Goal: Task Accomplishment & Management: Manage account settings

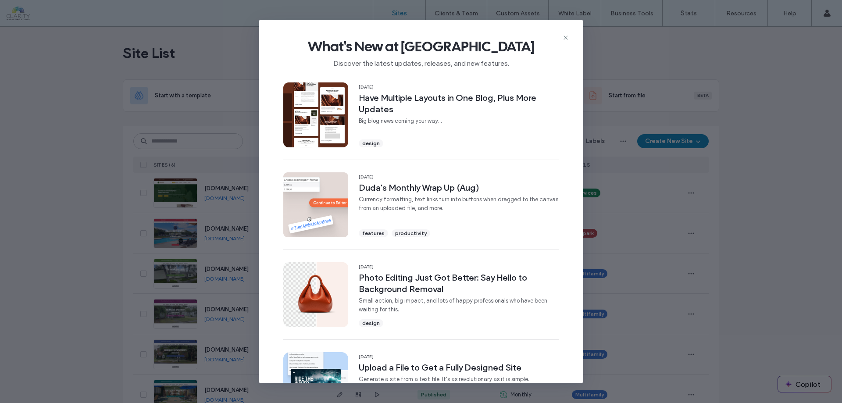
click at [567, 39] on icon at bounding box center [565, 37] width 7 height 7
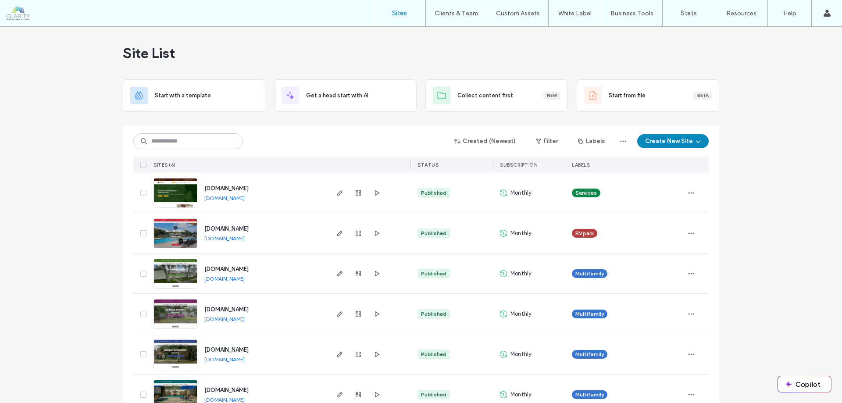
drag, startPoint x: 263, startPoint y: 198, endPoint x: 258, endPoint y: 203, distance: 6.8
click at [258, 203] on div "redwoodtaxservice.net redwoodtaxservice.net" at bounding box center [262, 193] width 130 height 40
copy div "[DOMAIN_NAME]"
click at [249, 189] on span "[DOMAIN_NAME]" at bounding box center [226, 188] width 44 height 7
click at [355, 190] on icon "button" at bounding box center [358, 192] width 7 height 7
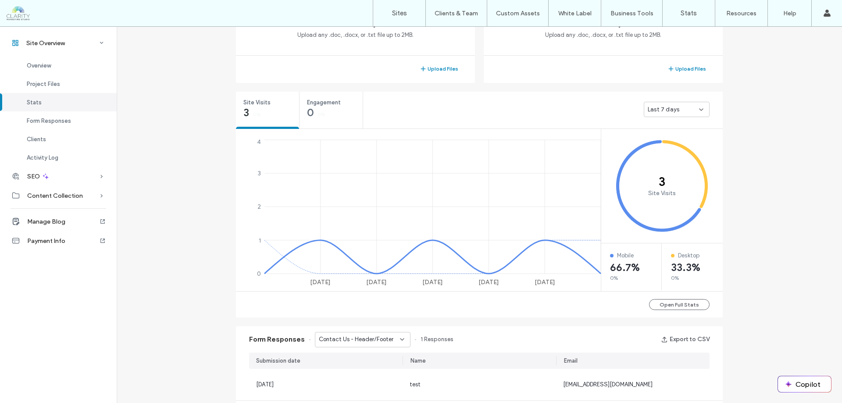
scroll to position [307, 0]
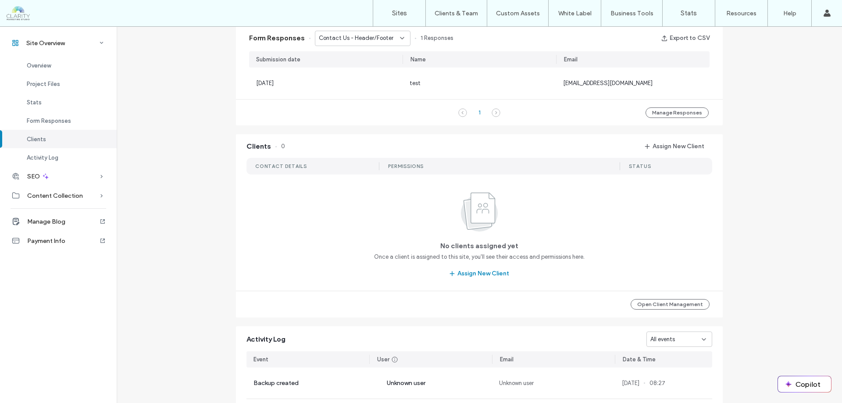
scroll to position [765, 0]
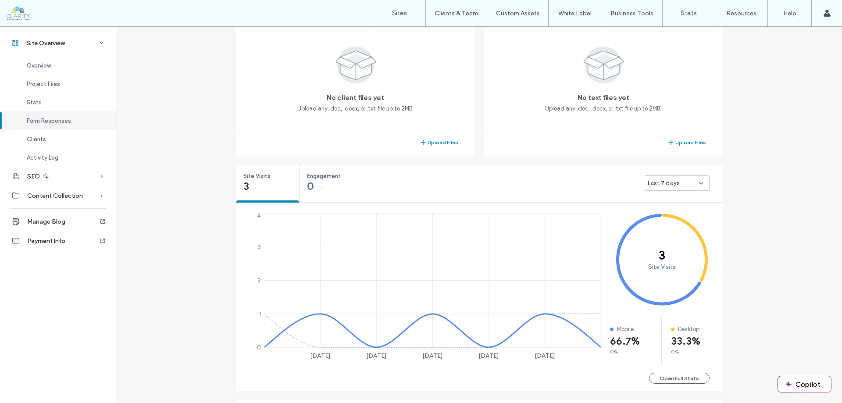
scroll to position [171, 0]
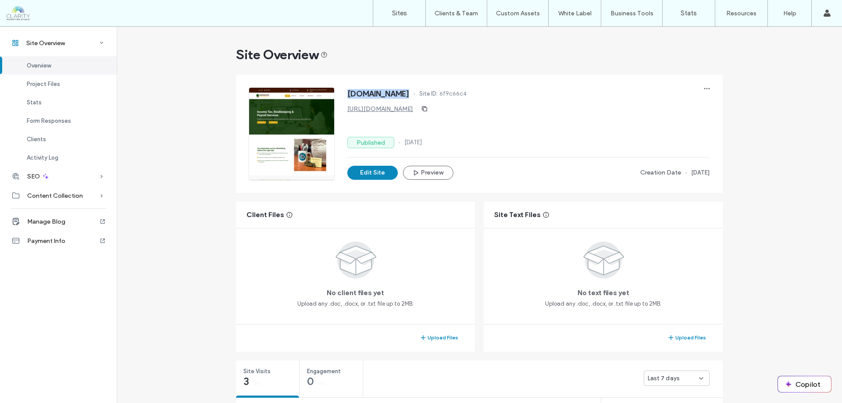
drag, startPoint x: 341, startPoint y: 95, endPoint x: 432, endPoint y: 94, distance: 90.3
click at [432, 94] on div "redwoodtaxservice.net Site ID: 6f9c66c4 https://redwoodtaxservice.net Published…" at bounding box center [479, 134] width 460 height 92
drag, startPoint x: 527, startPoint y: 121, endPoint x: 449, endPoint y: 142, distance: 80.3
click at [527, 122] on div "redwoodtaxservice.net Site ID: 6f9c66c4 https://redwoodtaxservice.net Published…" at bounding box center [528, 134] width 362 height 92
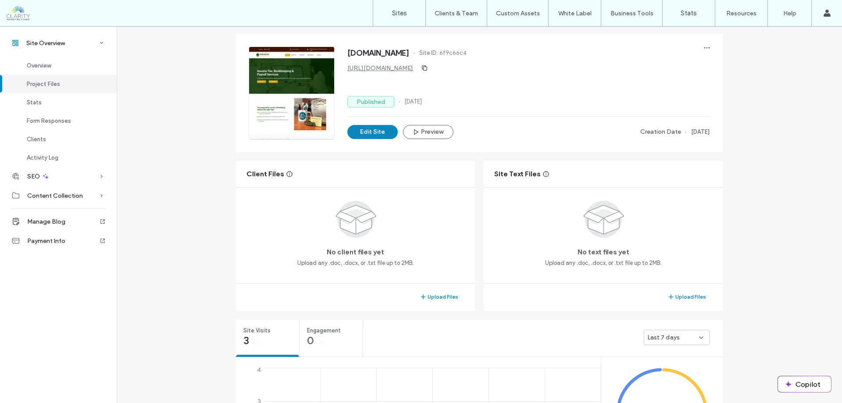
scroll to position [263, 0]
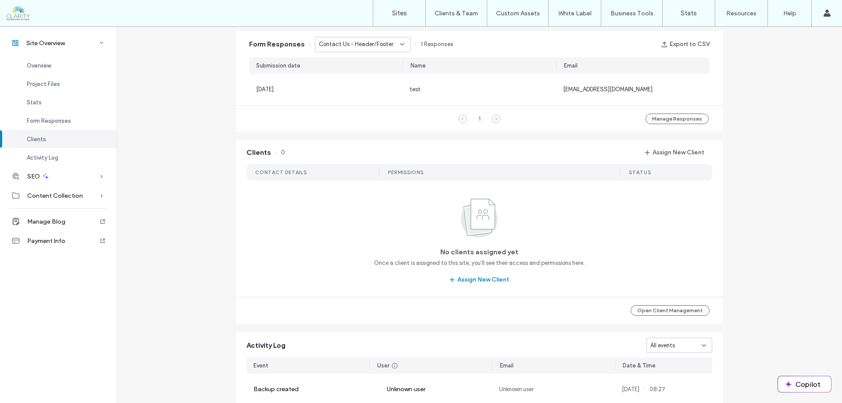
scroll to position [765, 0]
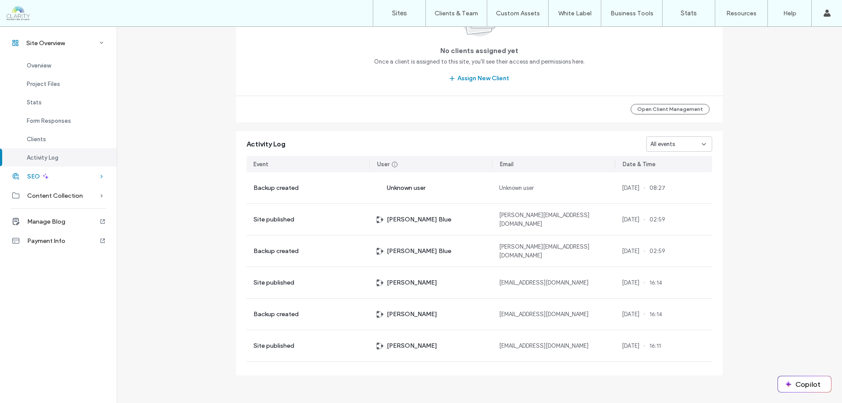
click at [60, 180] on div "SEO" at bounding box center [58, 176] width 117 height 19
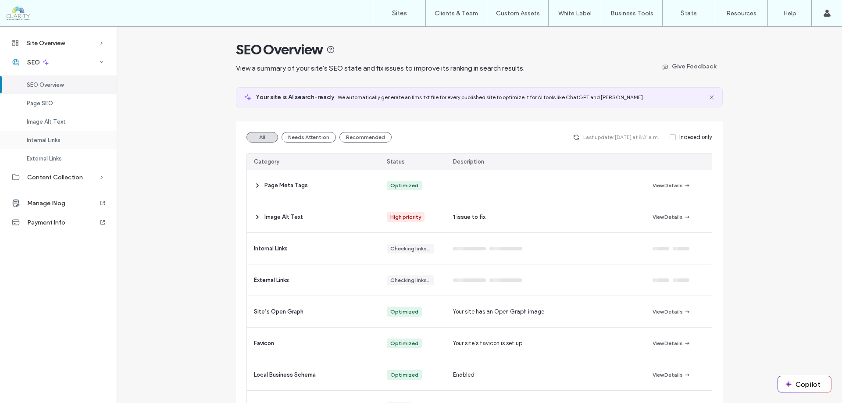
click at [64, 142] on div "Internal Links" at bounding box center [58, 140] width 117 height 18
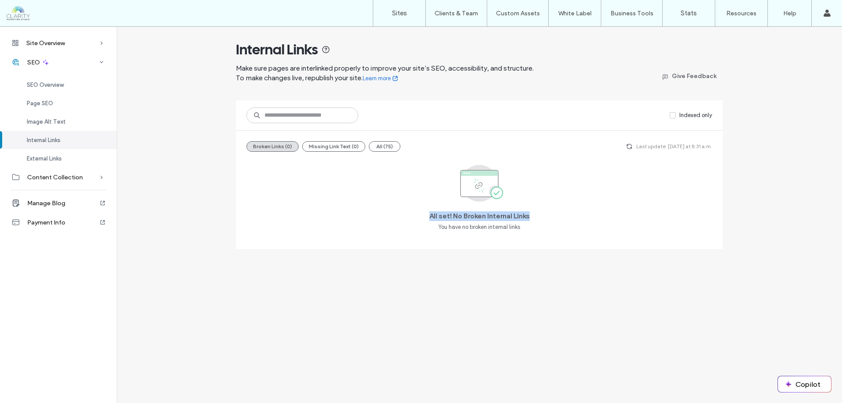
drag, startPoint x: 423, startPoint y: 213, endPoint x: 540, endPoint y: 217, distance: 117.1
click at [540, 217] on div "All set! No Broken Internal Links You have no broken internal links" at bounding box center [478, 199] width 465 height 80
drag, startPoint x: 72, startPoint y: 158, endPoint x: 259, endPoint y: 181, distance: 189.0
click at [73, 159] on div "External Links" at bounding box center [58, 158] width 117 height 18
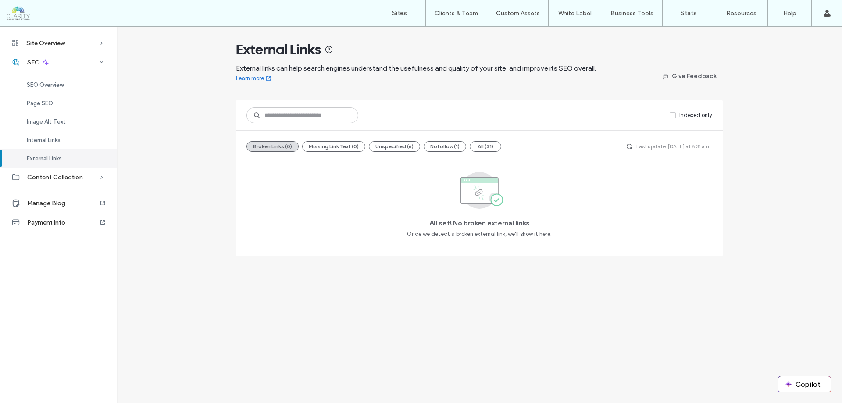
click at [429, 225] on span "All set! No broken external links" at bounding box center [479, 223] width 100 height 10
drag, startPoint x: 427, startPoint y: 223, endPoint x: 535, endPoint y: 224, distance: 107.4
click at [535, 224] on div "All set! No broken external links Once we detect a broken external link, we'll …" at bounding box center [478, 202] width 465 height 87
click at [49, 116] on div "Image Alt Text" at bounding box center [58, 121] width 117 height 18
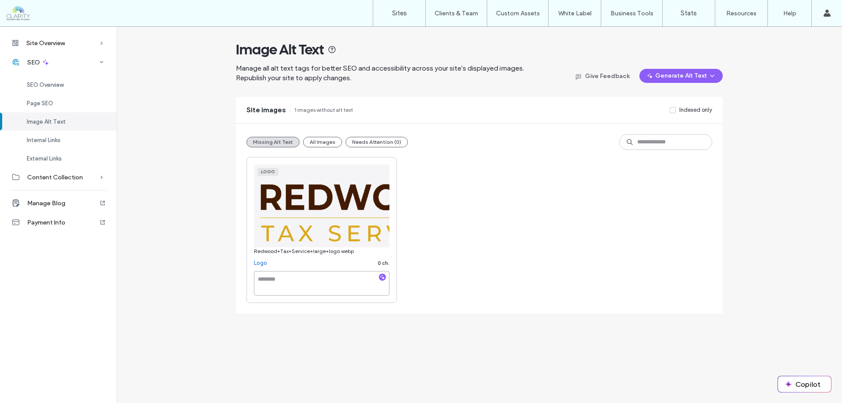
click at [307, 282] on textarea at bounding box center [321, 283] width 135 height 25
click at [319, 286] on textarea "**********" at bounding box center [321, 283] width 135 height 25
type textarea "**********"
click at [319, 211] on img at bounding box center [321, 205] width 135 height 83
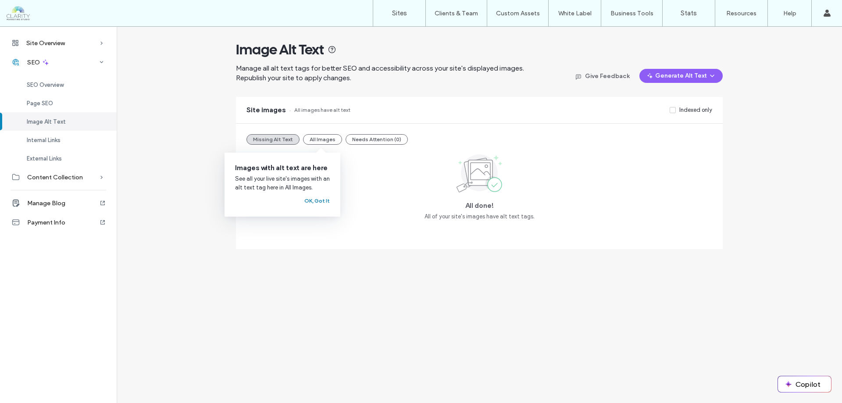
click at [315, 201] on button "OK, Got It" at bounding box center [316, 200] width 25 height 11
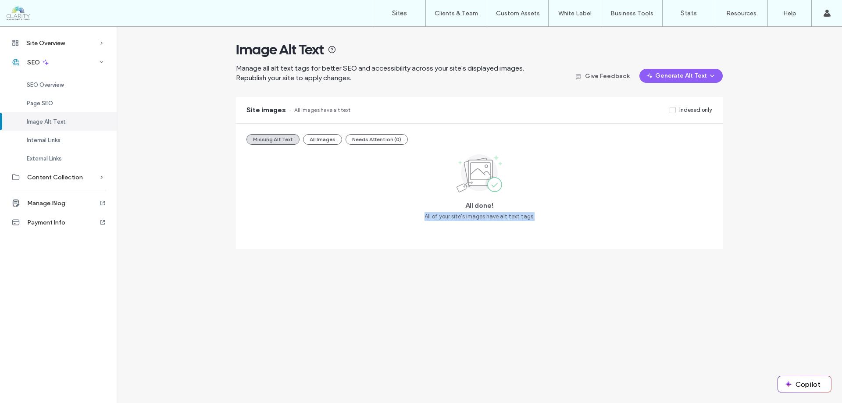
drag, startPoint x: 426, startPoint y: 216, endPoint x: 542, endPoint y: 219, distance: 116.6
click at [542, 219] on div "All done! All of your site's images have alt text tags." at bounding box center [478, 186] width 465 height 69
click at [49, 46] on span "Site Overview" at bounding box center [45, 42] width 39 height 7
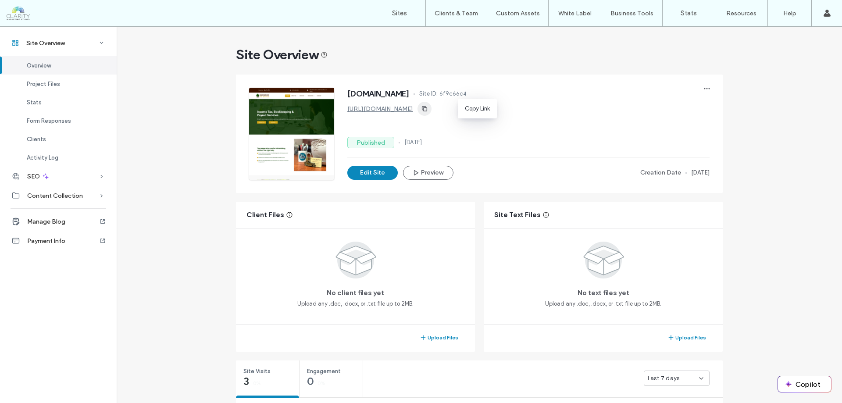
drag, startPoint x: 443, startPoint y: 108, endPoint x: 448, endPoint y: 107, distance: 4.5
click at [427, 107] on use "button" at bounding box center [424, 108] width 5 height 5
click at [62, 44] on span "Site Overview" at bounding box center [45, 42] width 39 height 7
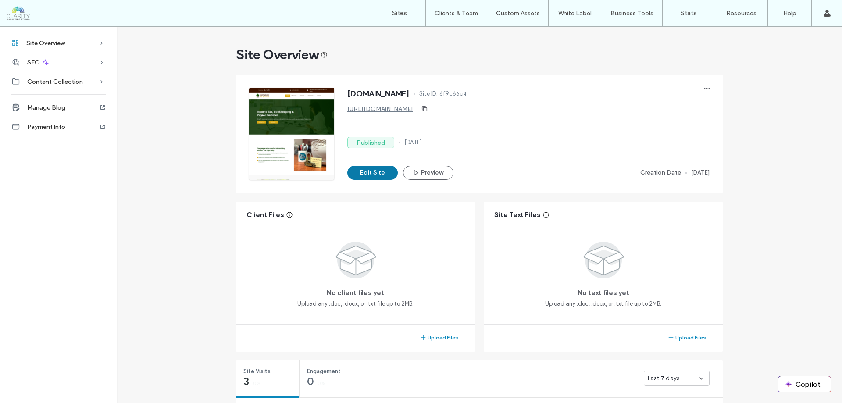
click at [377, 170] on button "Edit Site" at bounding box center [372, 173] width 50 height 14
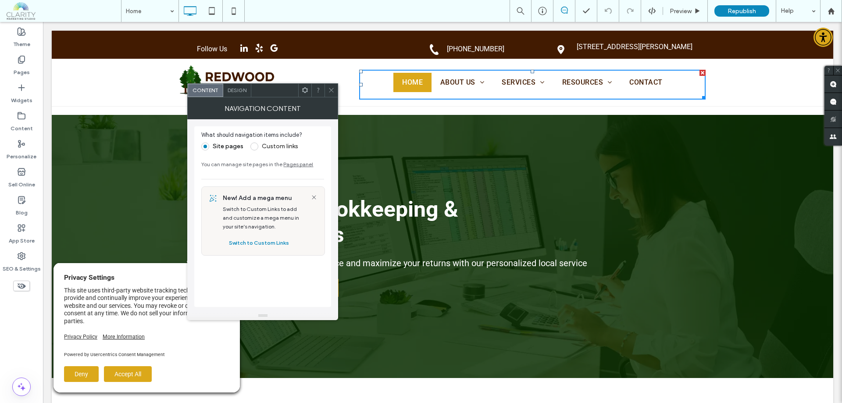
click at [330, 89] on icon at bounding box center [331, 90] width 7 height 7
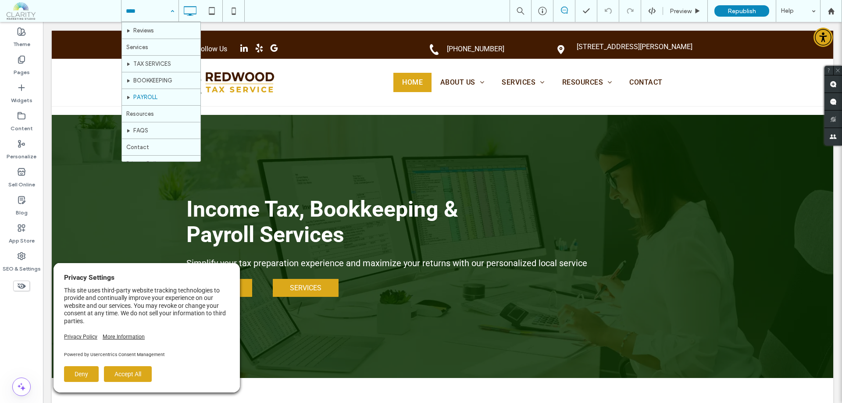
scroll to position [43, 0]
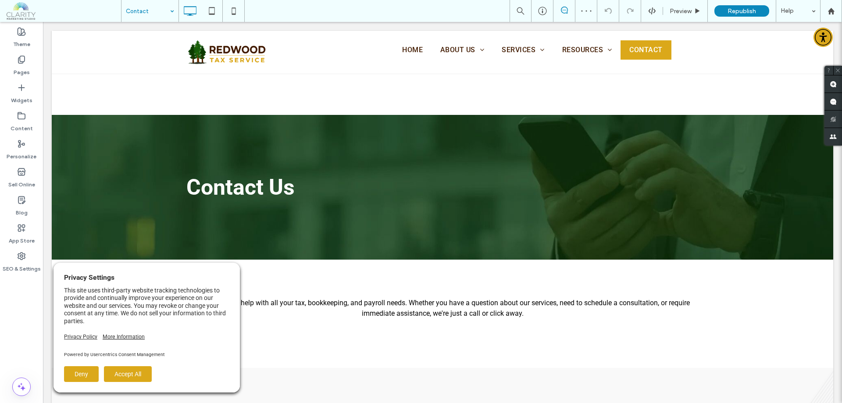
scroll to position [1183, 0]
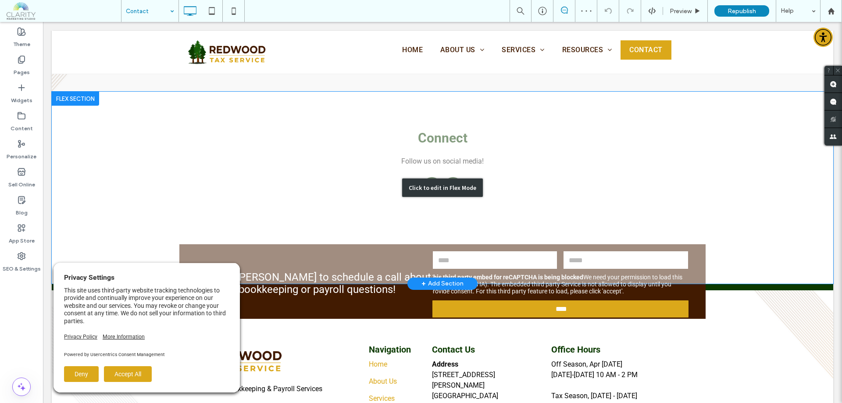
click at [448, 178] on div "Click to edit in Flex Mode" at bounding box center [442, 187] width 81 height 18
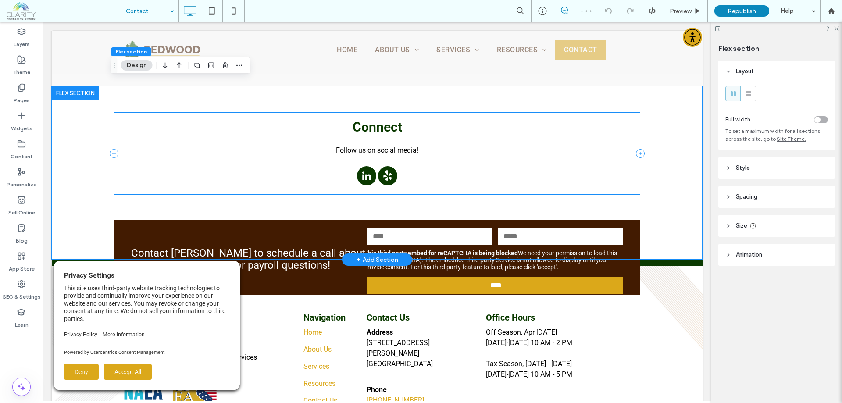
scroll to position [1144, 0]
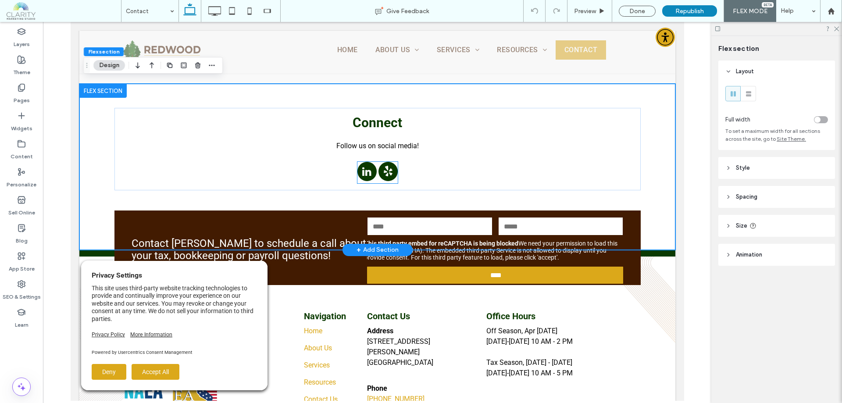
click at [384, 167] on span "yelp" at bounding box center [387, 171] width 19 height 19
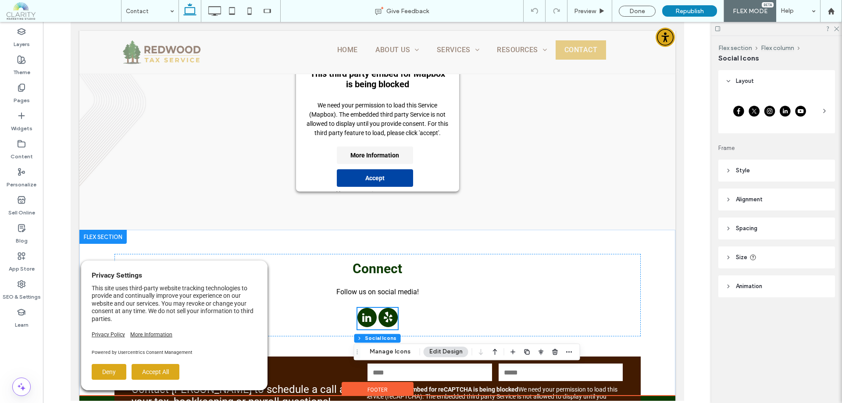
scroll to position [1140, 0]
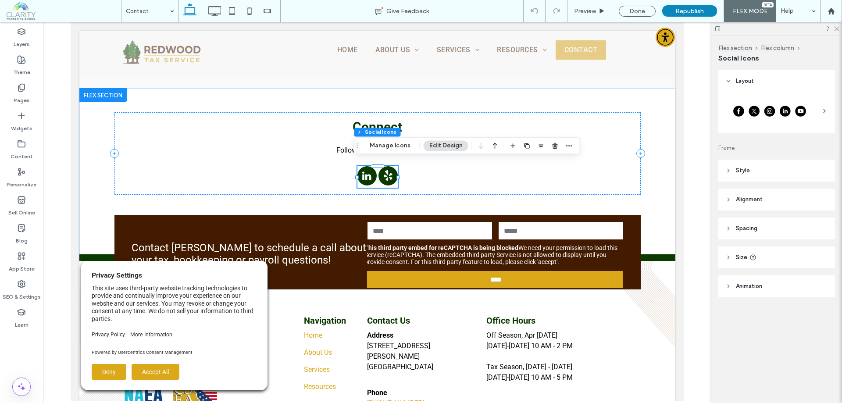
click at [826, 110] on icon at bounding box center [824, 110] width 7 height 7
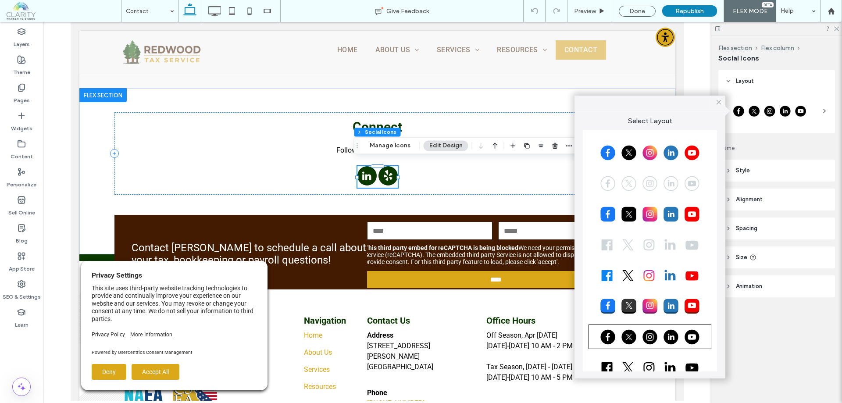
click at [718, 105] on icon at bounding box center [718, 102] width 8 height 8
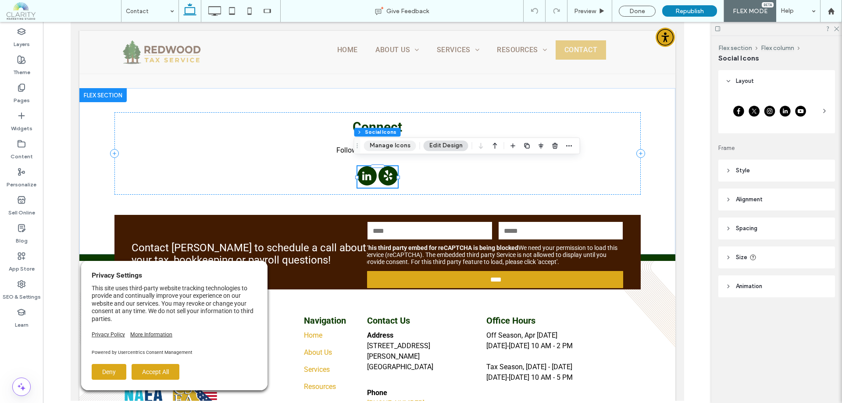
click at [398, 146] on button "Manage Icons" at bounding box center [390, 145] width 52 height 11
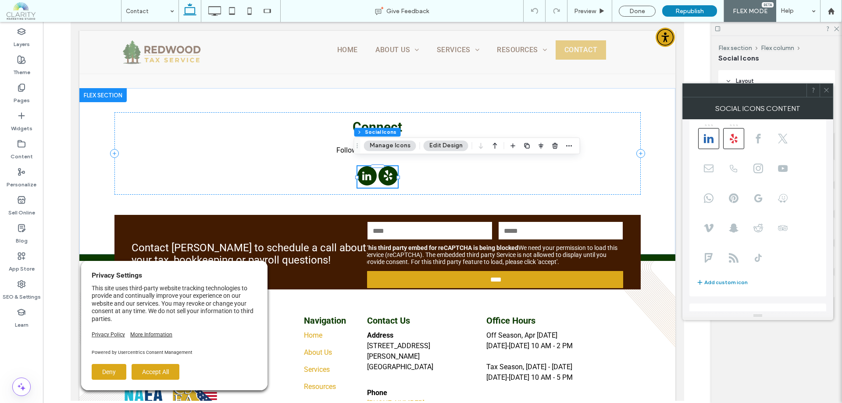
scroll to position [0, 0]
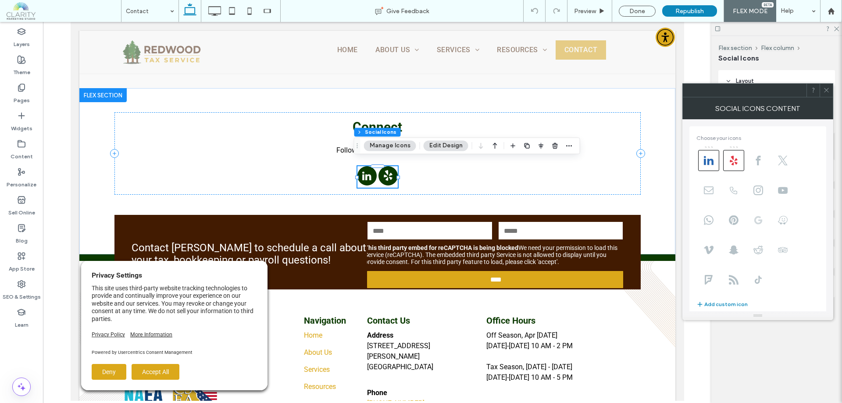
click at [759, 224] on use at bounding box center [758, 220] width 8 height 8
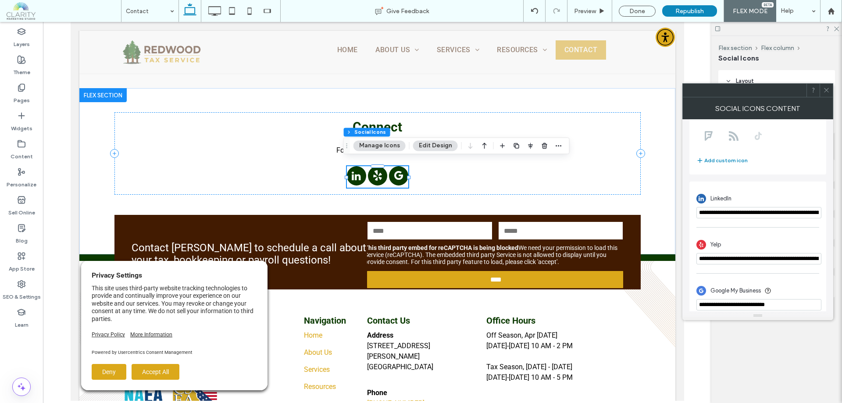
scroll to position [153, 0]
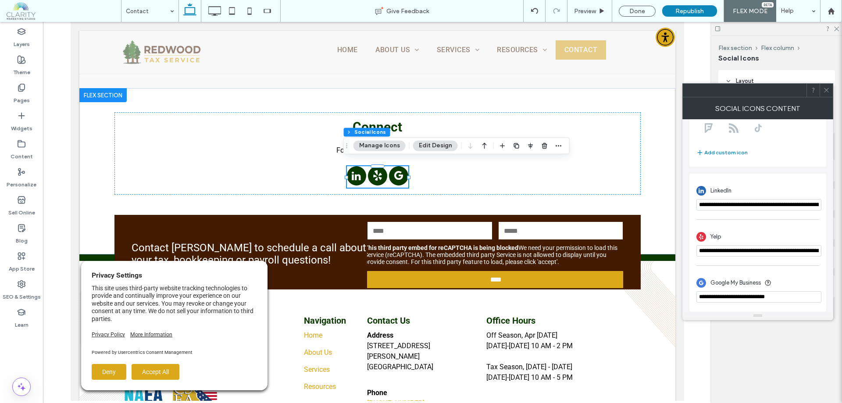
click at [767, 295] on input "**********" at bounding box center [758, 296] width 125 height 11
paste input "**********"
type input "**********"
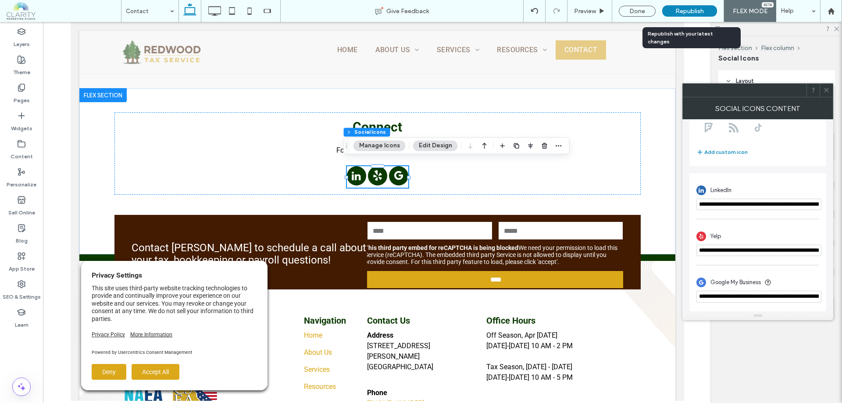
click at [691, 14] on span "Republish" at bounding box center [689, 10] width 28 height 7
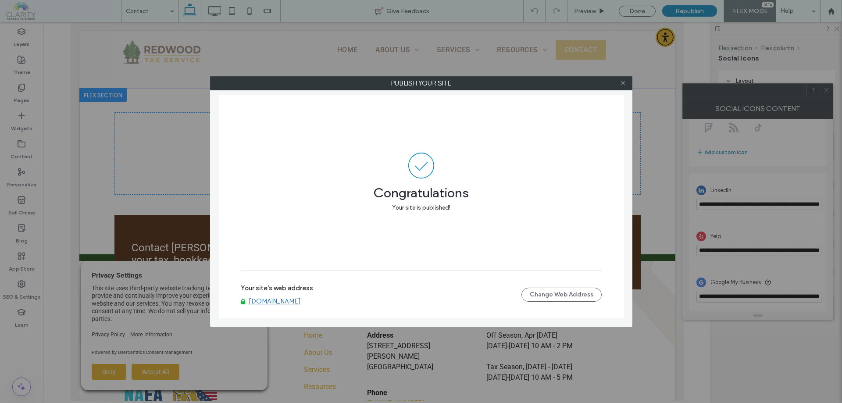
click at [625, 85] on use at bounding box center [622, 83] width 4 height 4
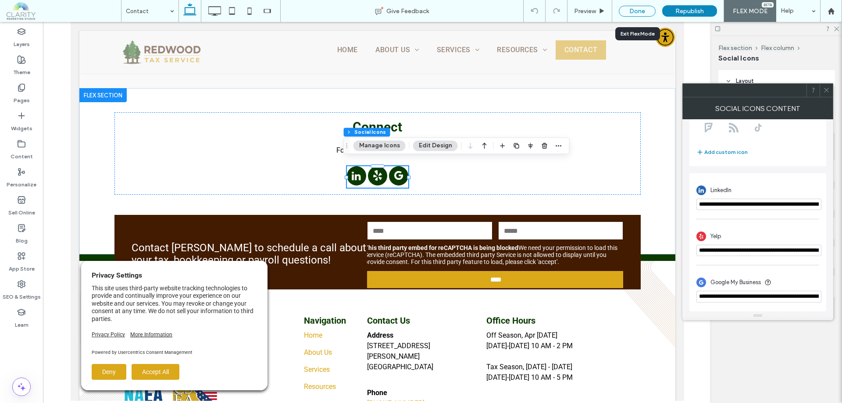
click at [628, 11] on div "Done" at bounding box center [636, 11] width 37 height 11
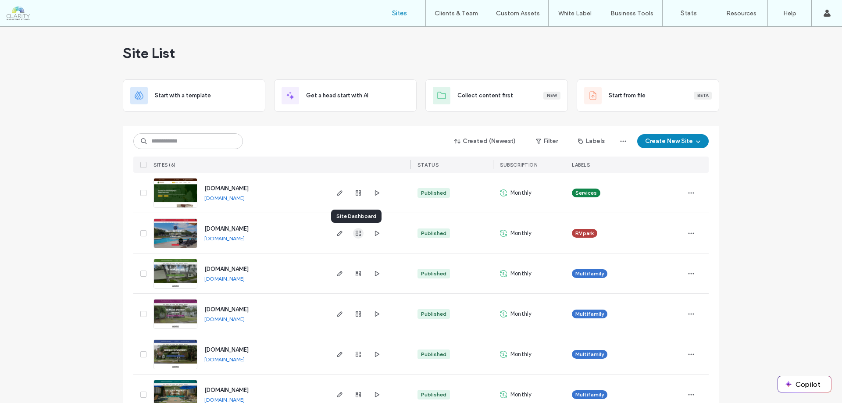
click at [355, 231] on use "button" at bounding box center [357, 233] width 5 height 5
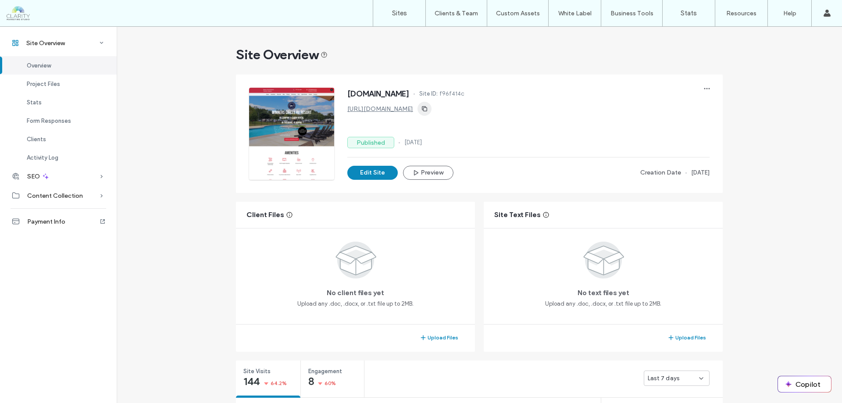
click at [427, 108] on use "button" at bounding box center [424, 108] width 5 height 5
click at [95, 198] on div "Content Collection" at bounding box center [58, 195] width 117 height 19
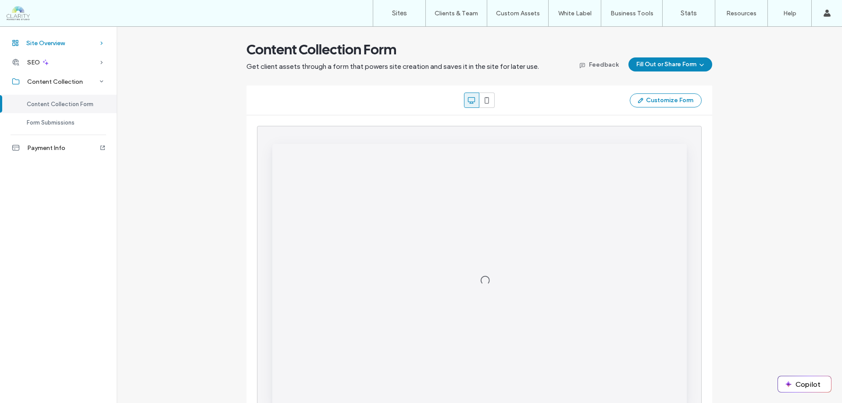
click at [62, 42] on span "Site Overview" at bounding box center [45, 42] width 39 height 7
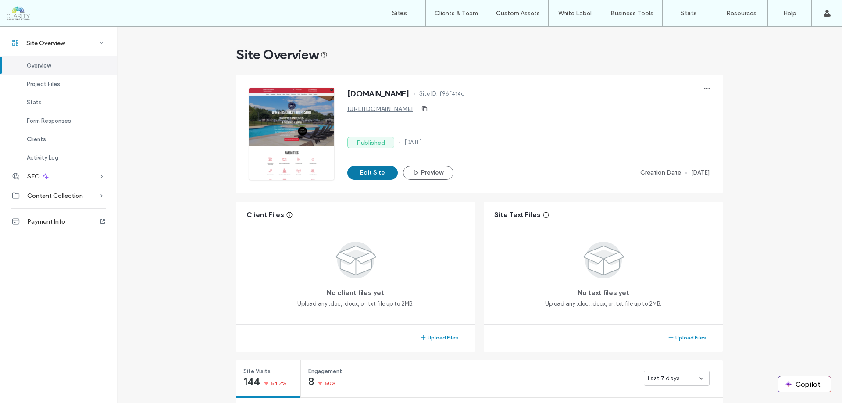
click at [374, 173] on button "Edit Site" at bounding box center [372, 173] width 50 height 14
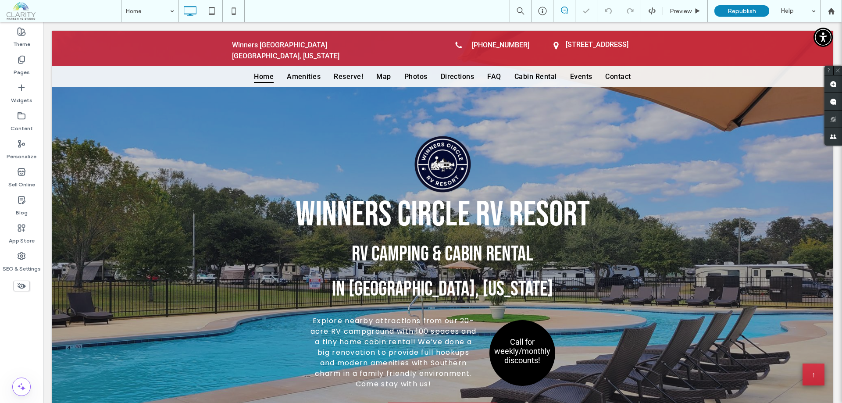
click at [29, 17] on span at bounding box center [64, 11] width 114 height 18
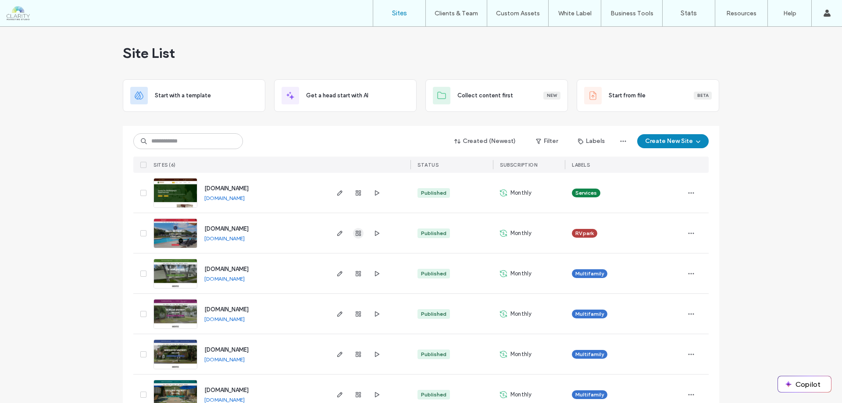
click at [355, 235] on icon "button" at bounding box center [358, 233] width 7 height 7
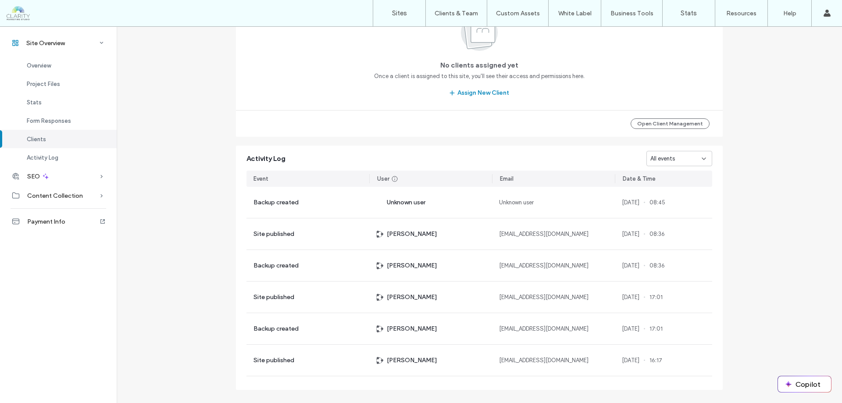
scroll to position [891, 0]
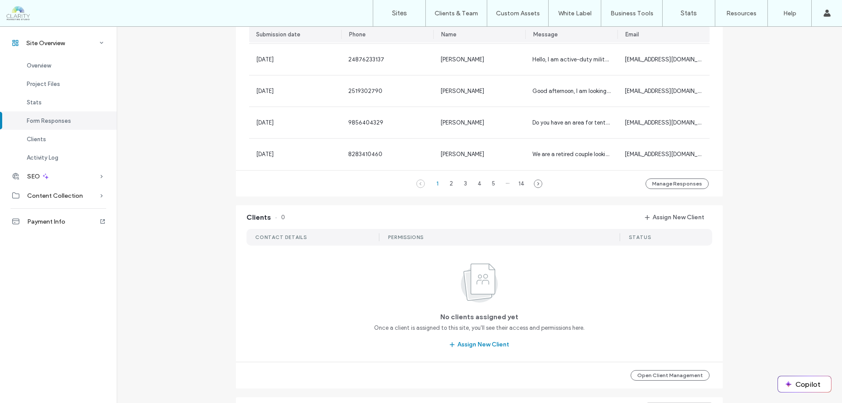
scroll to position [58, 0]
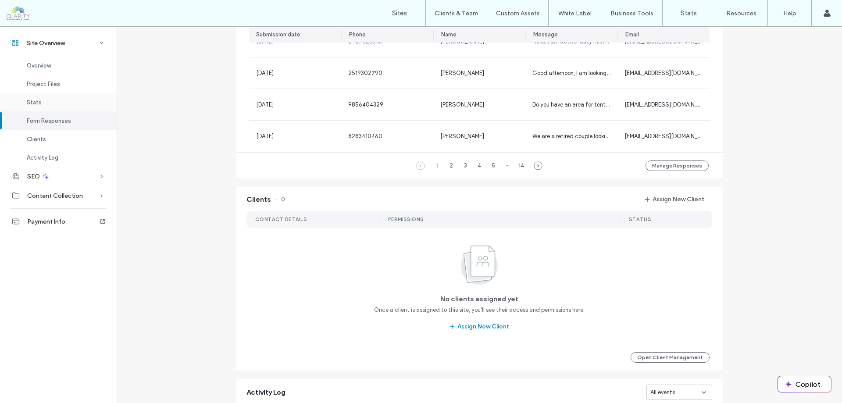
scroll to position [657, 0]
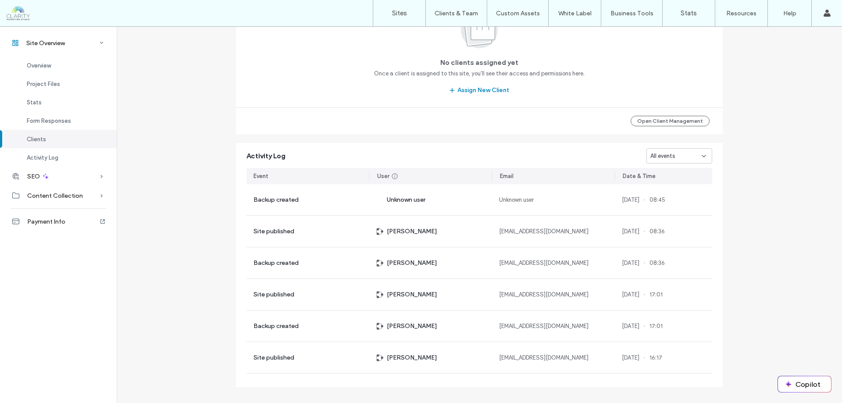
scroll to position [891, 0]
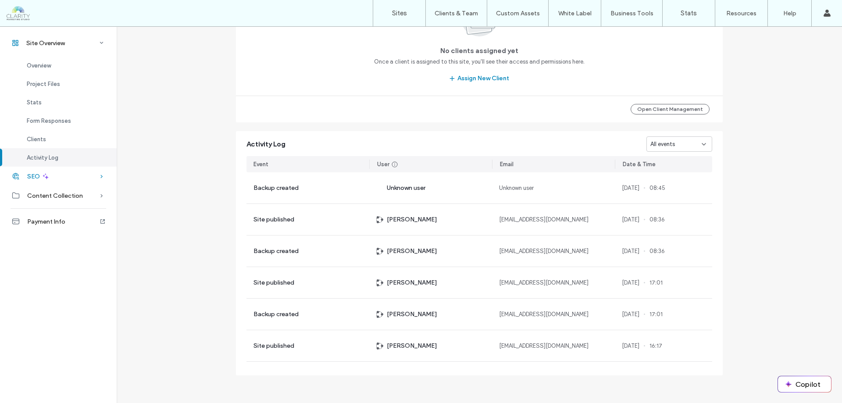
click at [55, 179] on div "SEO" at bounding box center [58, 176] width 117 height 19
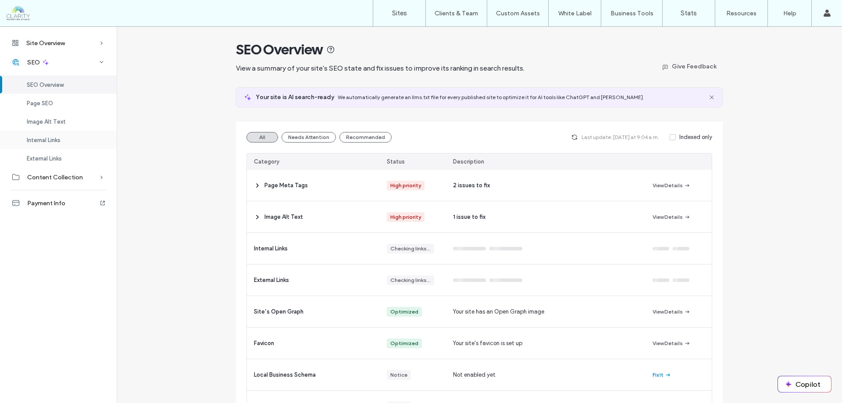
click at [64, 139] on div "Internal Links" at bounding box center [58, 140] width 117 height 18
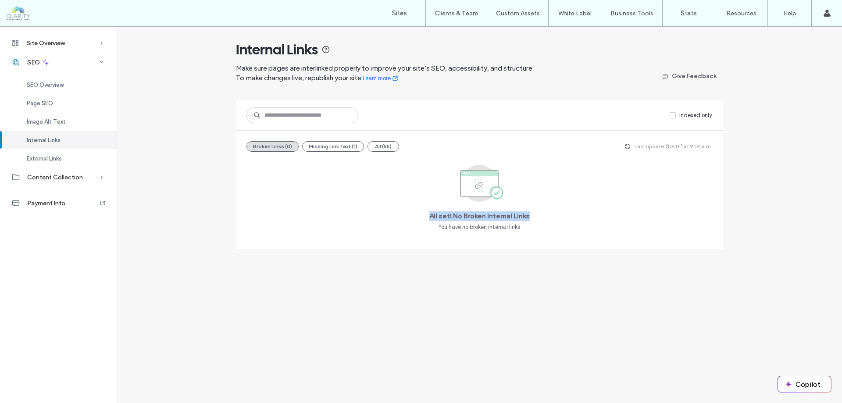
drag, startPoint x: 429, startPoint y: 216, endPoint x: 569, endPoint y: 224, distance: 140.9
click at [570, 224] on div "All set! No Broken Internal Links You have no broken internal links" at bounding box center [478, 199] width 465 height 80
click at [46, 155] on span "External Links" at bounding box center [44, 158] width 35 height 7
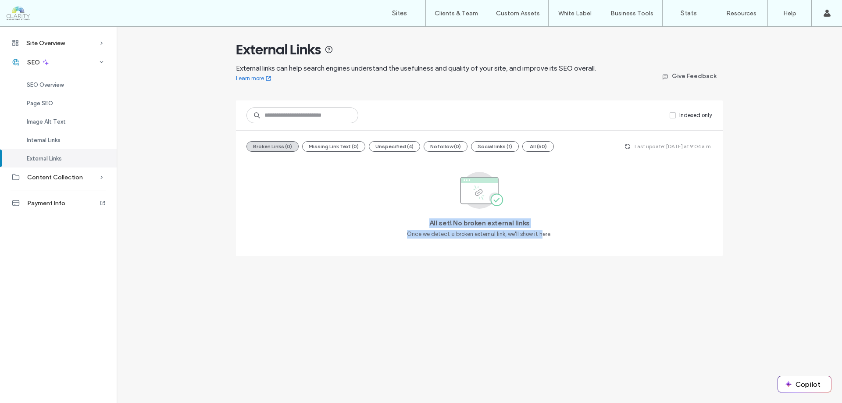
drag, startPoint x: 423, startPoint y: 217, endPoint x: 536, endPoint y: 228, distance: 113.7
click at [538, 228] on div "All set! No broken external links Once we detect a broken external link, we'll …" at bounding box center [478, 202] width 465 height 87
click at [40, 122] on span "Image Alt Text" at bounding box center [46, 121] width 39 height 7
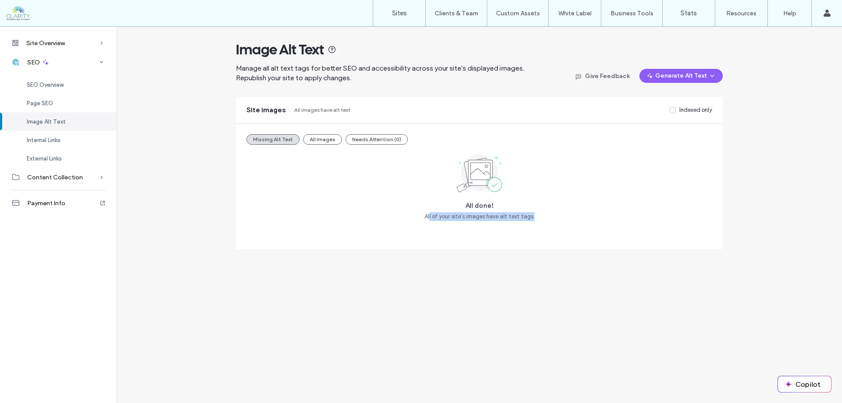
click at [552, 213] on div "All done! All of your site's images have alt text tags." at bounding box center [478, 186] width 465 height 69
click at [393, 15] on label "Sites" at bounding box center [399, 13] width 15 height 8
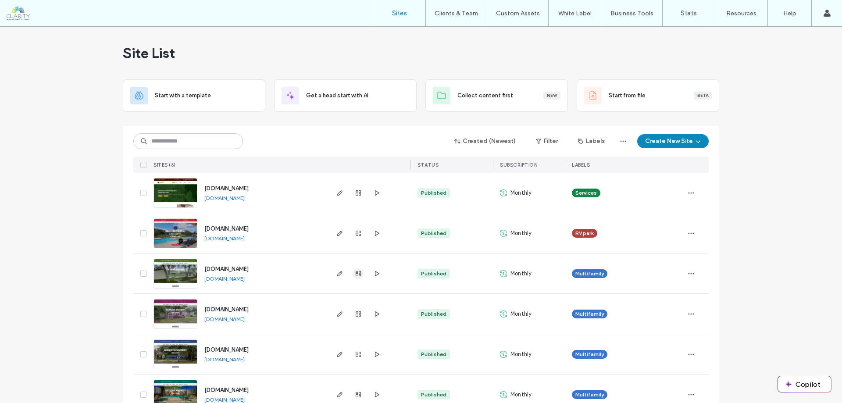
click at [355, 273] on use "button" at bounding box center [357, 273] width 5 height 5
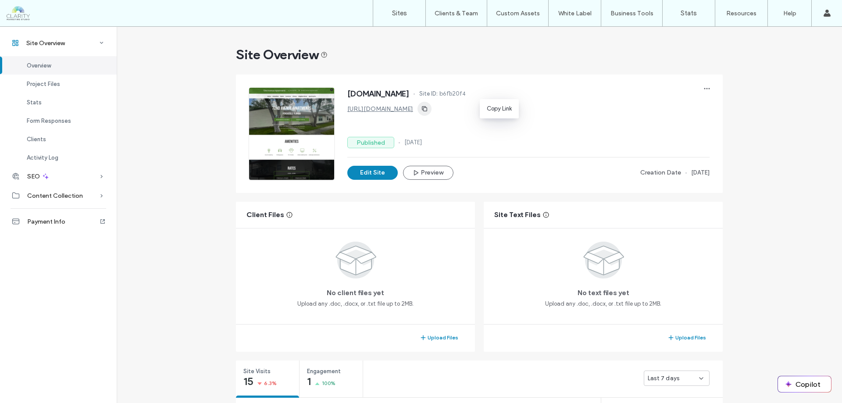
click at [428, 105] on icon "button" at bounding box center [424, 108] width 7 height 7
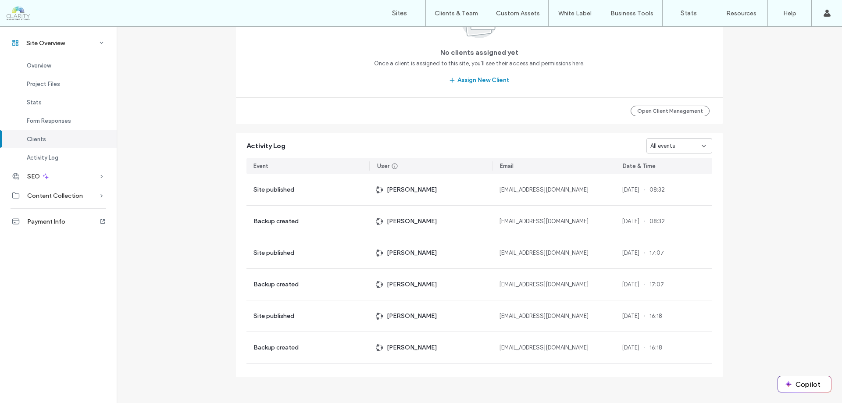
scroll to position [891, 0]
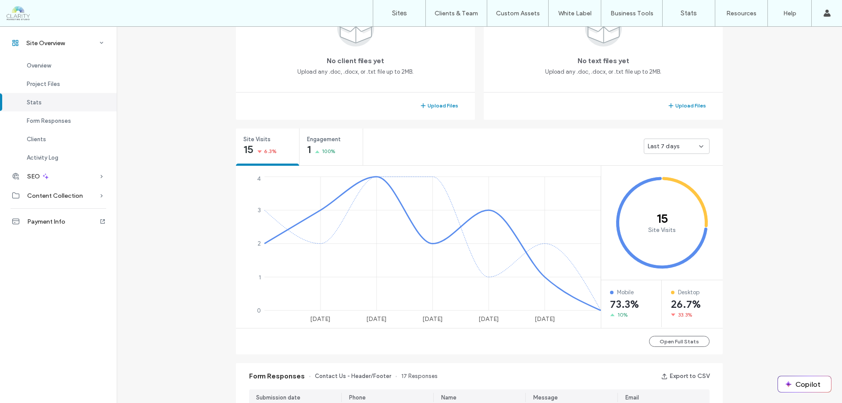
scroll to position [14, 0]
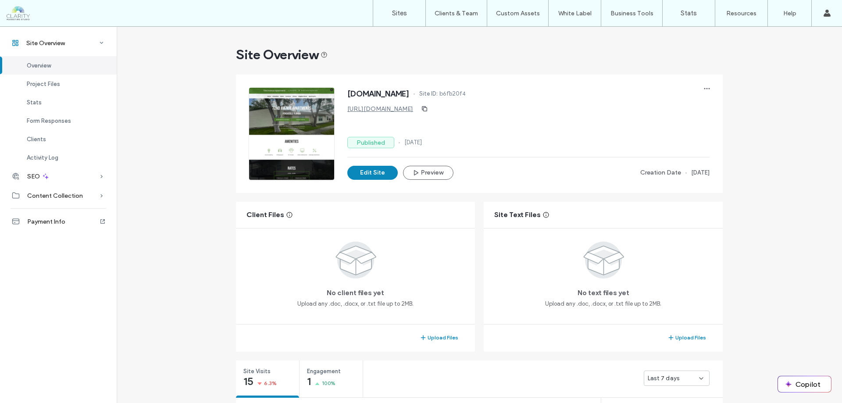
drag, startPoint x: 341, startPoint y: 92, endPoint x: 437, endPoint y: 96, distance: 96.9
click at [437, 96] on div "72ndaveapartments.com Site ID: b6fb20f4 https://www.72ndaveapartments.com Publi…" at bounding box center [479, 134] width 460 height 92
click at [596, 124] on div "72ndaveapartments.com Site ID: b6fb20f4 https://www.72ndaveapartments.com Publi…" at bounding box center [528, 134] width 362 height 92
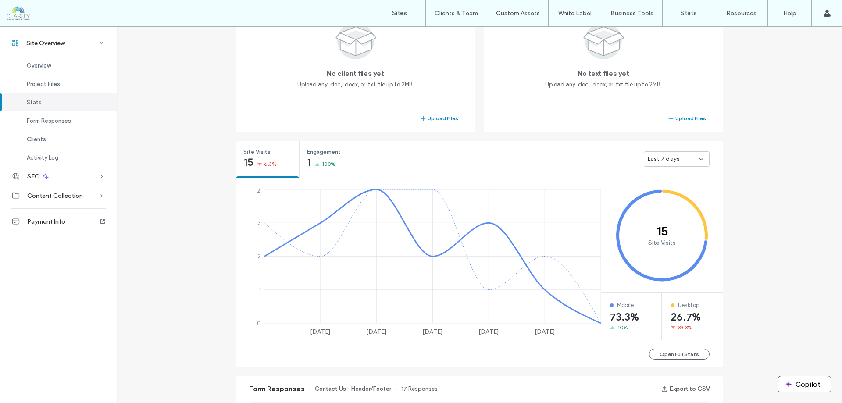
scroll to position [482, 0]
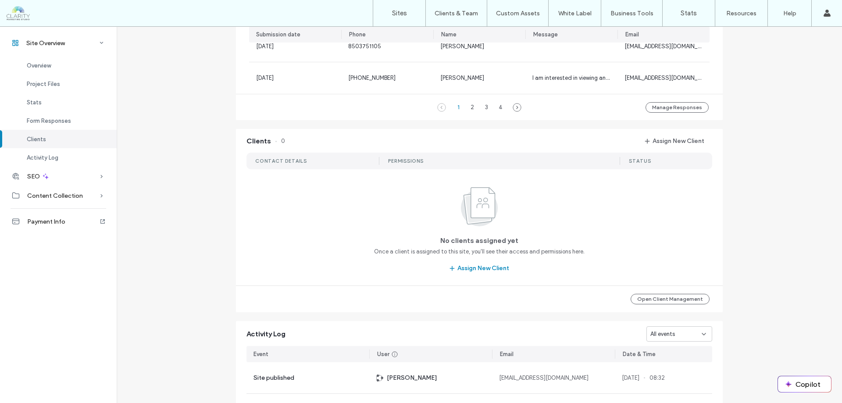
scroll to position [891, 0]
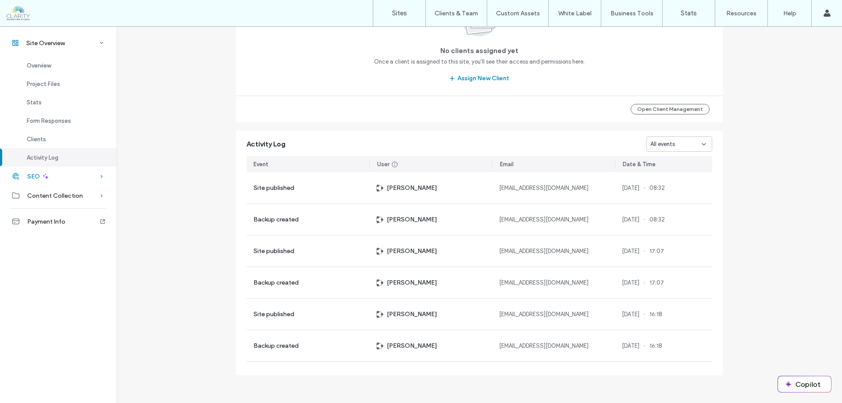
click at [44, 179] on icon at bounding box center [46, 176] width 8 height 8
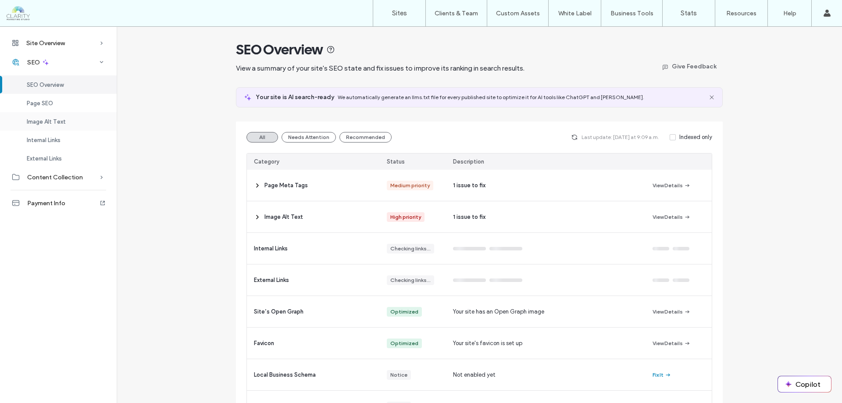
click at [65, 121] on div "Image Alt Text" at bounding box center [58, 121] width 117 height 18
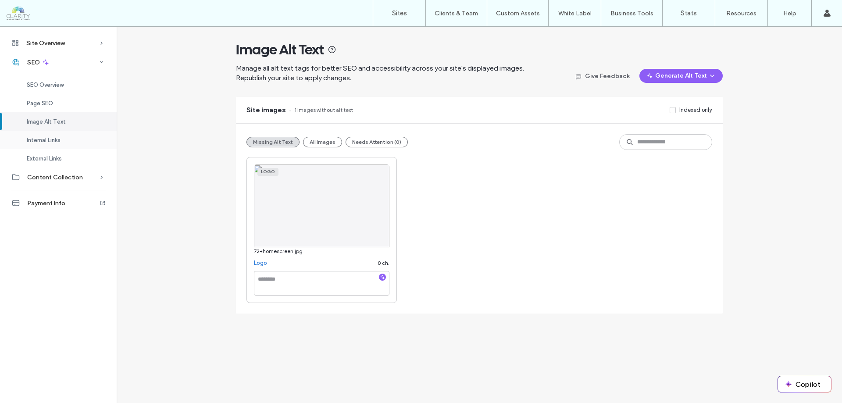
click at [45, 141] on span "Internal Links" at bounding box center [44, 140] width 34 height 7
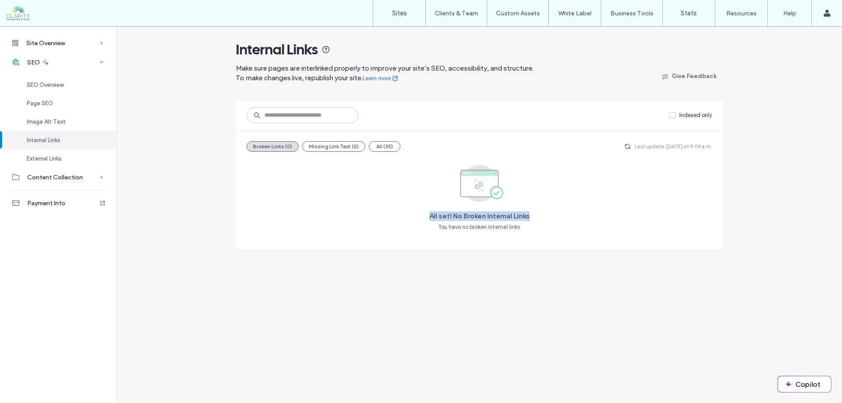
drag, startPoint x: 422, startPoint y: 213, endPoint x: 533, endPoint y: 219, distance: 111.5
click at [533, 219] on div "All set! No Broken Internal Links You have no broken internal links" at bounding box center [478, 199] width 465 height 80
click at [60, 159] on span "External Links" at bounding box center [44, 158] width 35 height 7
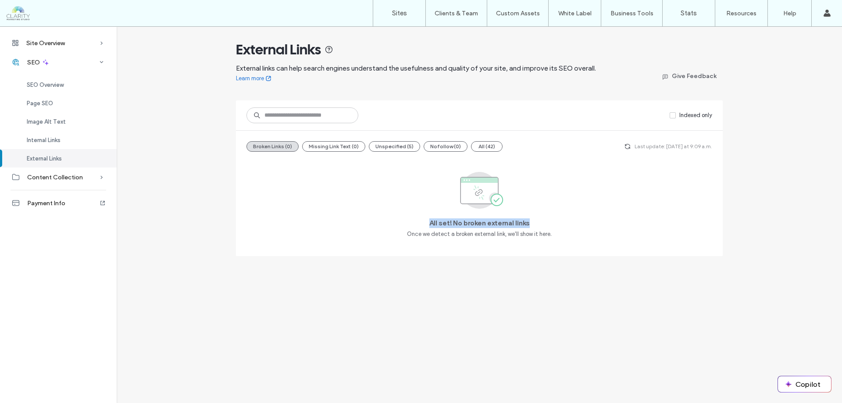
drag, startPoint x: 427, startPoint y: 223, endPoint x: 546, endPoint y: 220, distance: 119.3
click at [537, 222] on div "All set! No broken external links Once we detect a broken external link, we'll …" at bounding box center [478, 202] width 465 height 87
click at [57, 125] on div "Image Alt Text" at bounding box center [58, 121] width 117 height 18
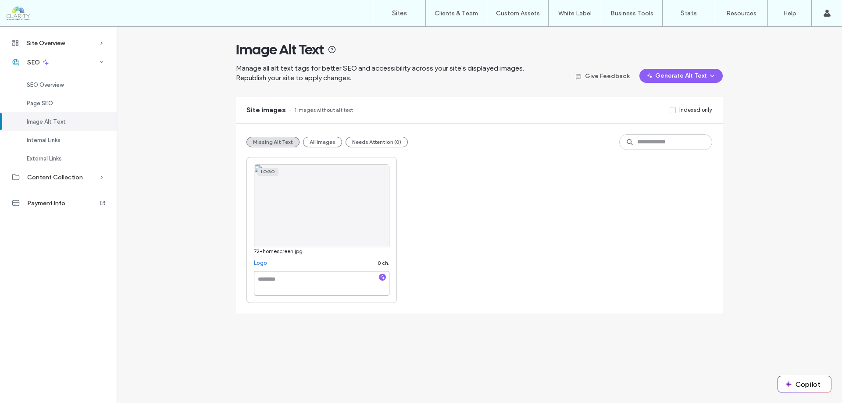
click at [317, 277] on textarea at bounding box center [321, 283] width 135 height 25
type textarea "**********"
click at [465, 247] on div "**********" at bounding box center [478, 230] width 465 height 146
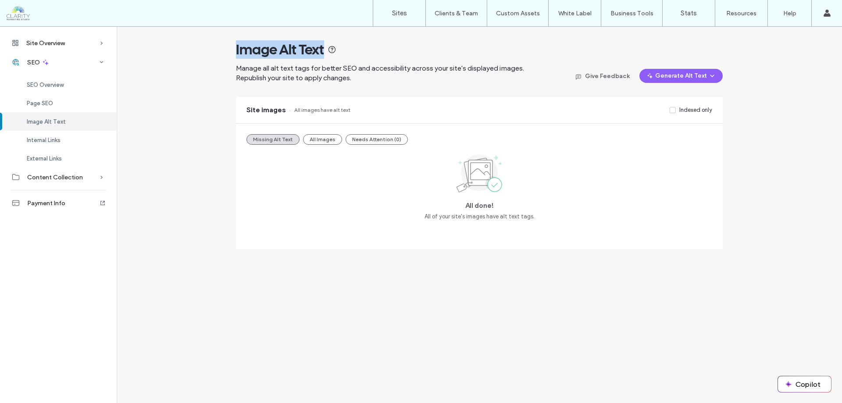
drag, startPoint x: 234, startPoint y: 44, endPoint x: 325, endPoint y: 47, distance: 91.2
click at [325, 47] on div "Image Alt Text Manage all alt text tags for better SEO and accessibility across…" at bounding box center [479, 138] width 725 height 222
drag, startPoint x: 462, startPoint y: 200, endPoint x: 548, endPoint y: 211, distance: 87.0
click at [548, 211] on div "All done! All of your site's images have alt text tags." at bounding box center [478, 186] width 465 height 69
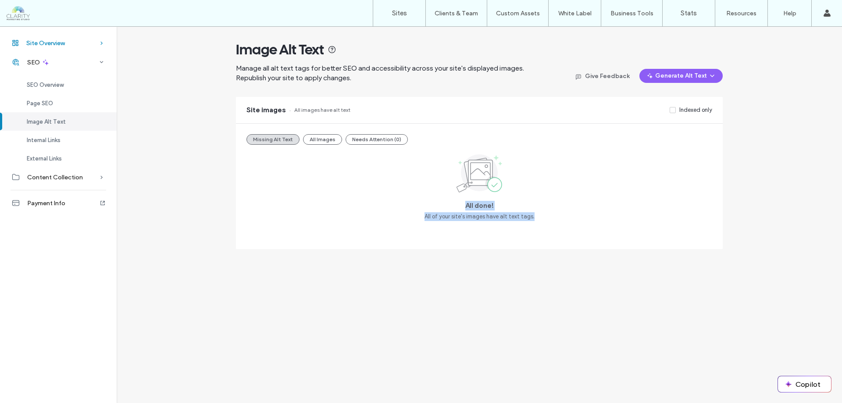
click at [43, 42] on span "Site Overview" at bounding box center [45, 42] width 39 height 7
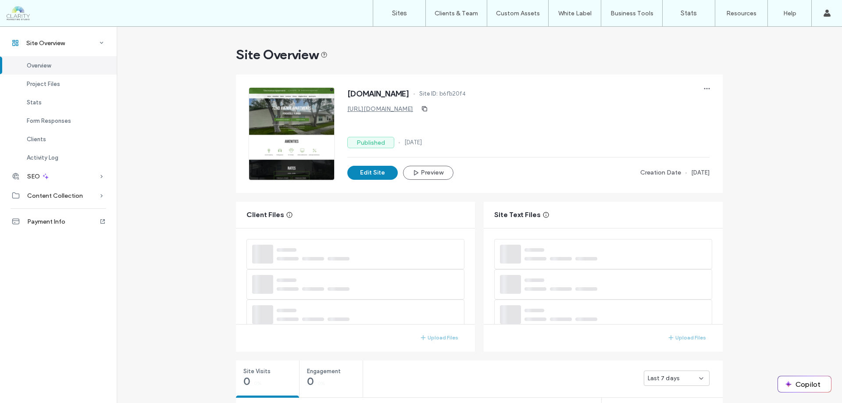
click at [23, 16] on div at bounding box center [56, 13] width 99 height 14
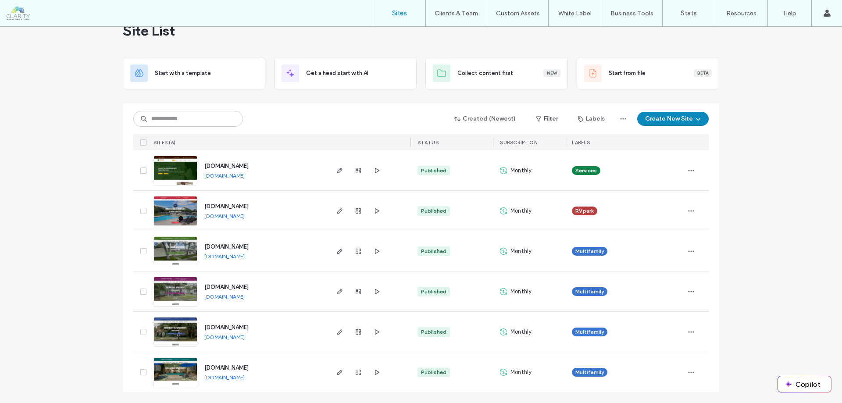
click at [249, 286] on span "[DOMAIN_NAME]" at bounding box center [226, 287] width 44 height 7
click at [356, 289] on use "button" at bounding box center [357, 291] width 5 height 5
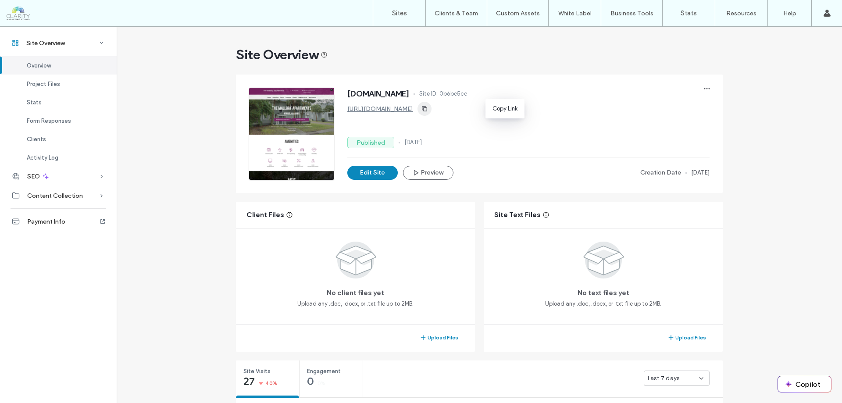
click at [428, 108] on icon "button" at bounding box center [424, 108] width 7 height 7
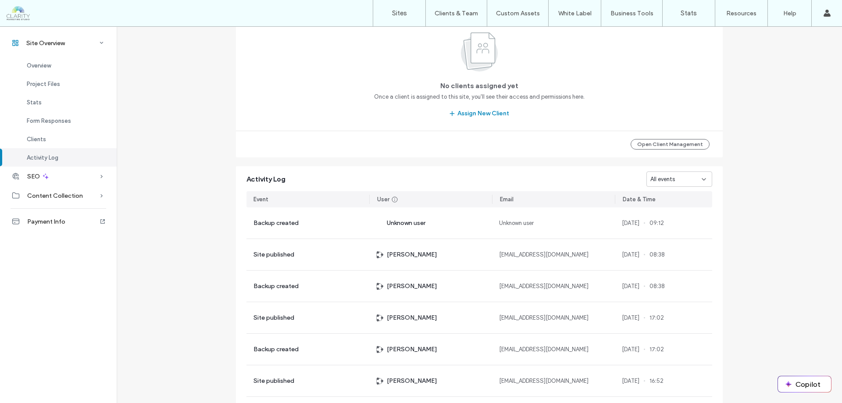
scroll to position [891, 0]
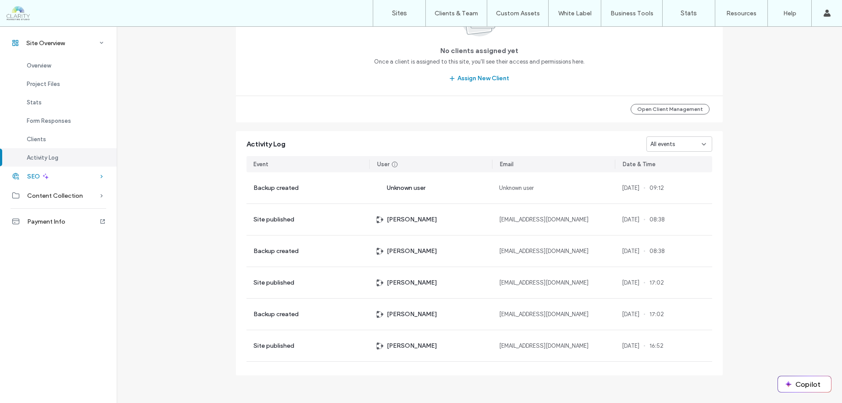
click at [57, 180] on div "SEO" at bounding box center [58, 176] width 117 height 19
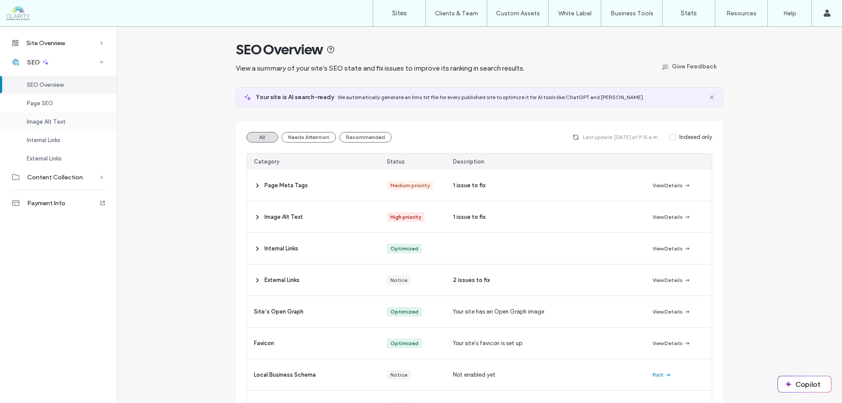
click at [57, 122] on span "Image Alt Text" at bounding box center [46, 121] width 39 height 7
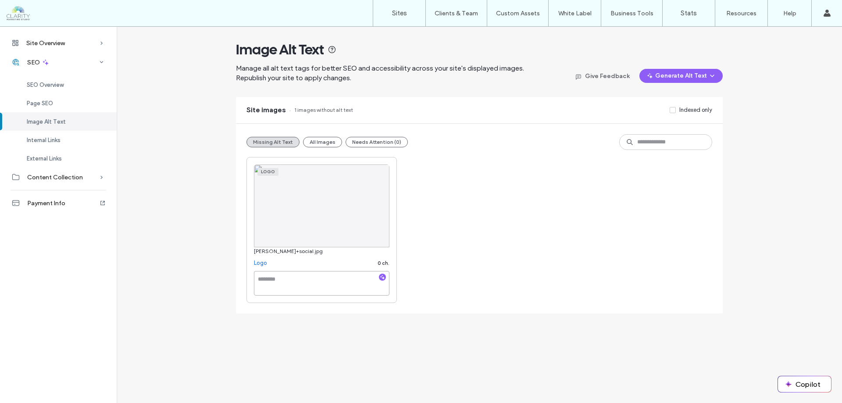
click at [309, 280] on textarea at bounding box center [321, 283] width 135 height 25
type textarea "*"
type textarea "**********"
click at [421, 261] on div "**********" at bounding box center [478, 230] width 465 height 146
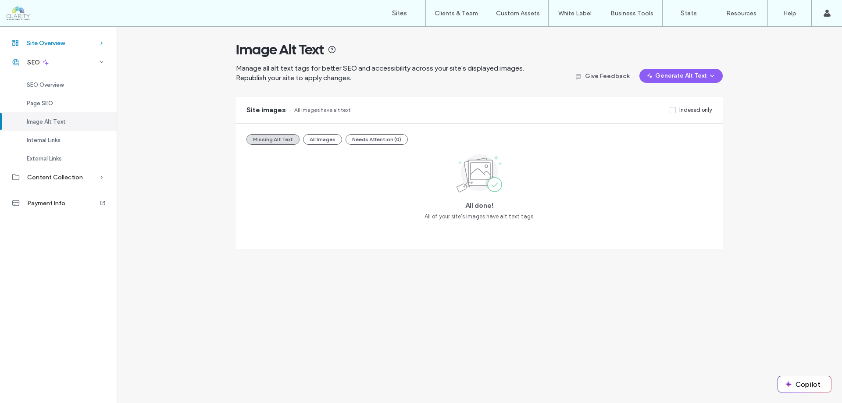
click at [60, 43] on span "Site Overview" at bounding box center [45, 42] width 39 height 7
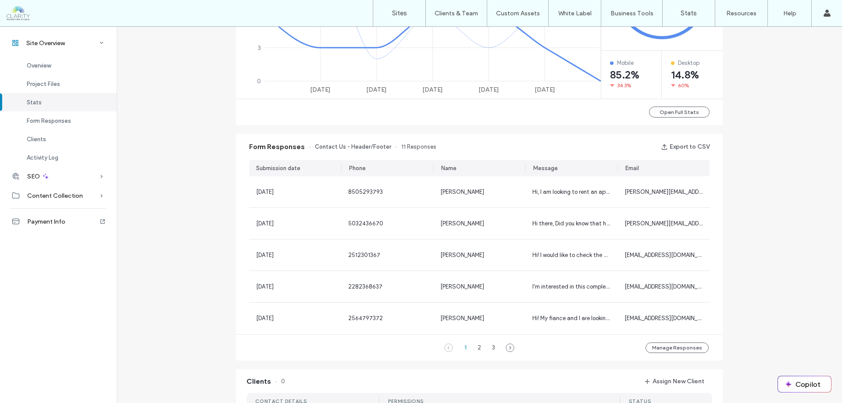
scroll to position [482, 0]
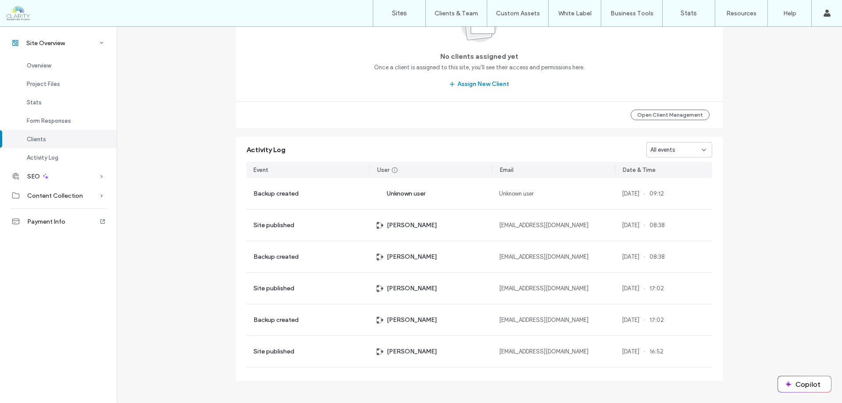
scroll to position [891, 0]
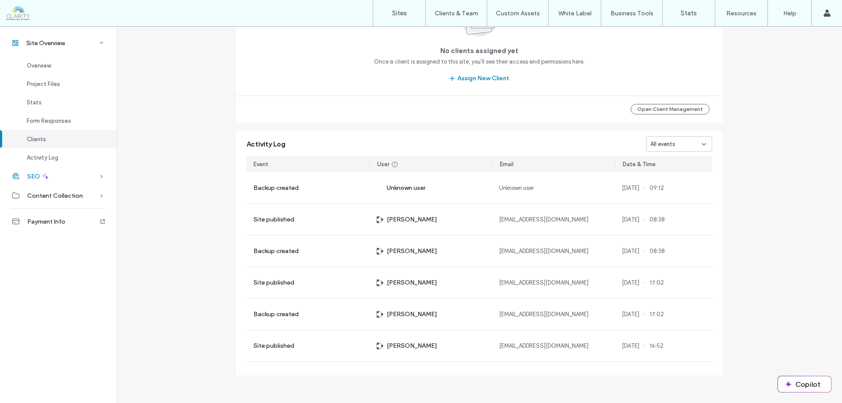
click at [58, 178] on div "SEO" at bounding box center [58, 176] width 117 height 19
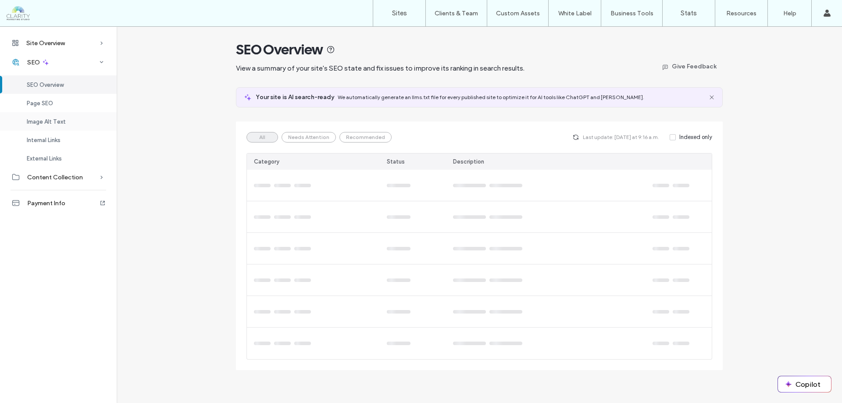
click at [52, 117] on div "Image Alt Text" at bounding box center [58, 121] width 117 height 18
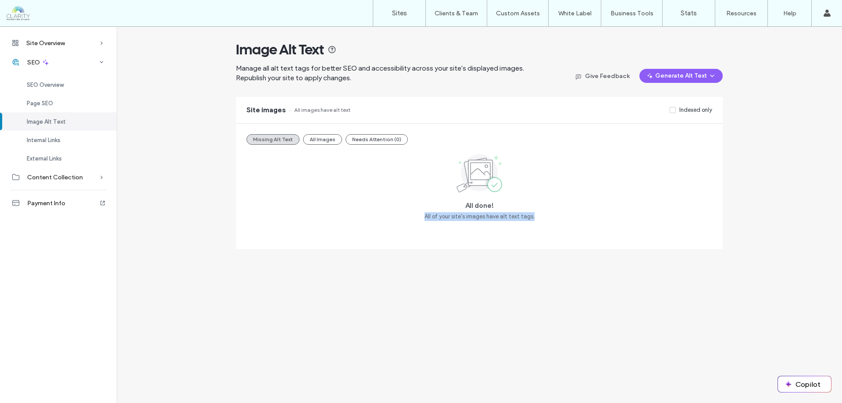
drag, startPoint x: 419, startPoint y: 219, endPoint x: 538, endPoint y: 215, distance: 119.3
click at [538, 215] on div "All done! All of your site's images have alt text tags." at bounding box center [478, 186] width 465 height 69
click at [68, 140] on div "Internal Links" at bounding box center [58, 140] width 117 height 18
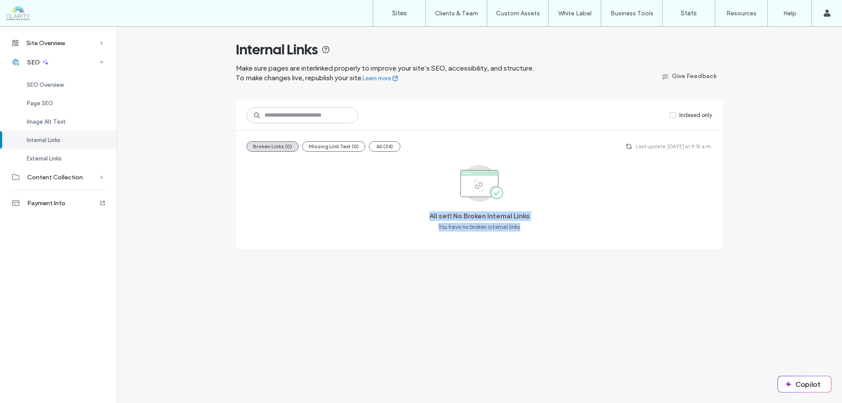
drag, startPoint x: 423, startPoint y: 217, endPoint x: 535, endPoint y: 235, distance: 113.6
click at [535, 235] on div "All set! No Broken Internal Links You have no broken internal links" at bounding box center [478, 199] width 465 height 80
click at [79, 163] on div "External Links" at bounding box center [58, 158] width 117 height 18
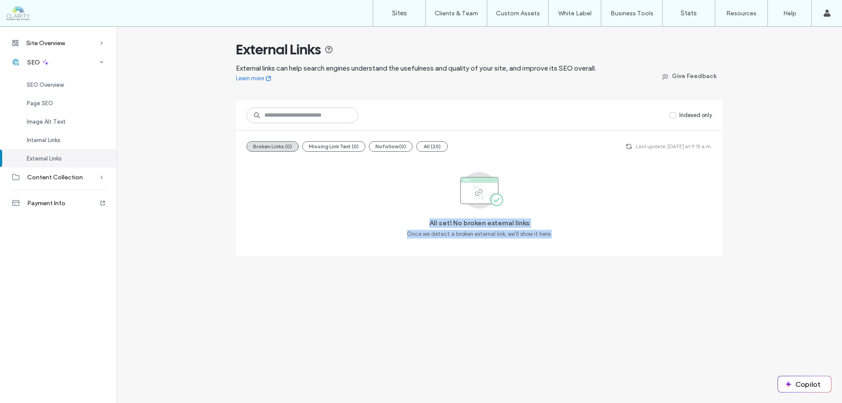
drag, startPoint x: 419, startPoint y: 220, endPoint x: 568, endPoint y: 238, distance: 149.7
click at [568, 238] on div "All set! No broken external links Once we detect a broken external link, we'll …" at bounding box center [478, 202] width 465 height 87
click at [26, 18] on div at bounding box center [56, 13] width 99 height 14
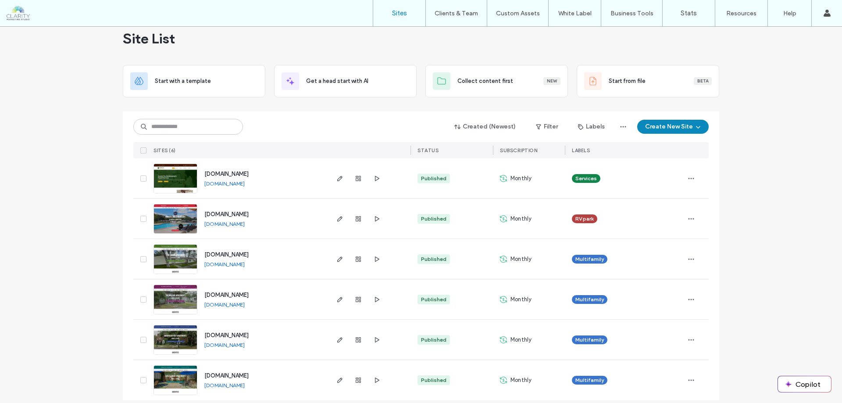
scroll to position [22, 0]
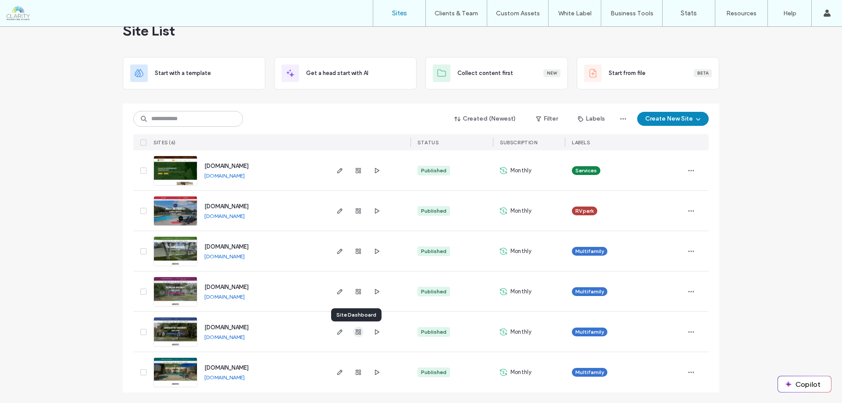
click at [353, 336] on span "button" at bounding box center [358, 332] width 11 height 11
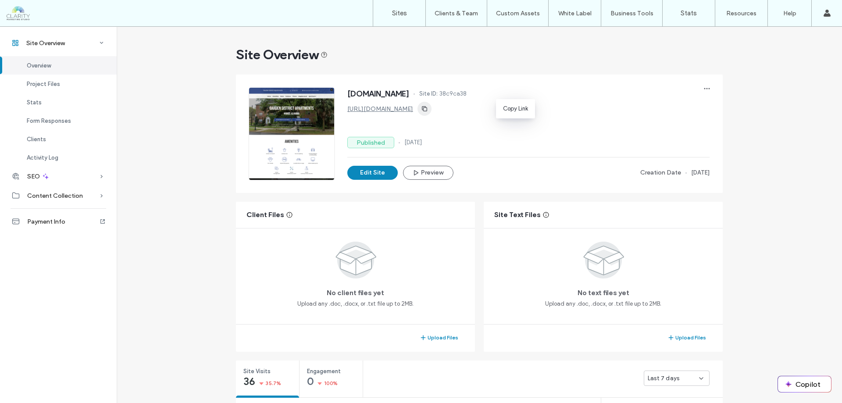
click at [431, 109] on span "button" at bounding box center [424, 109] width 14 height 14
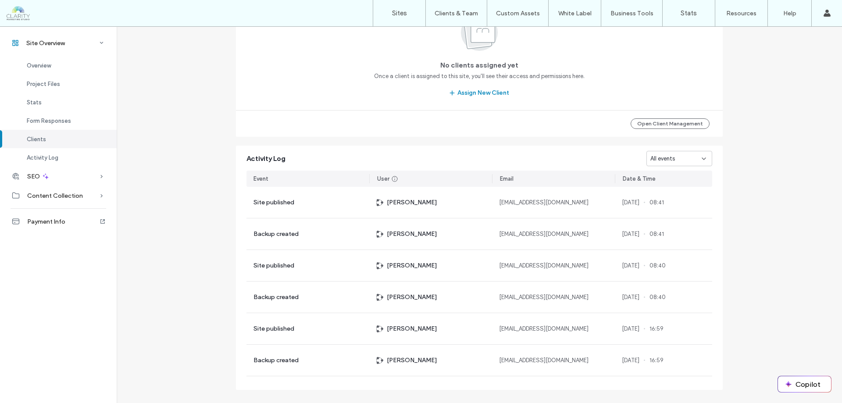
scroll to position [891, 0]
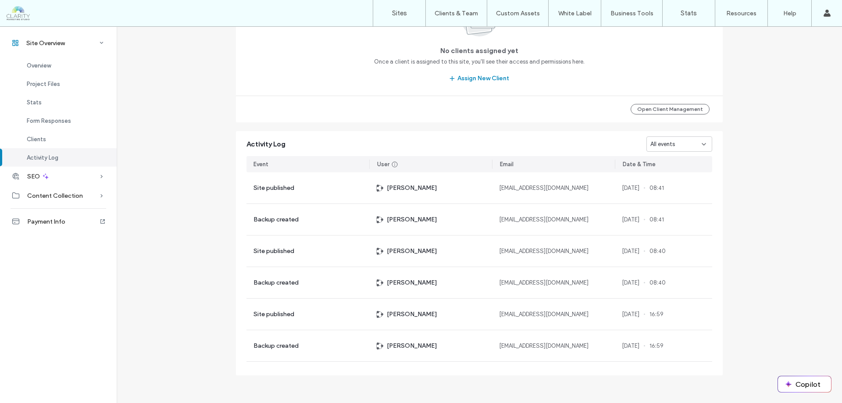
drag, startPoint x: 741, startPoint y: 146, endPoint x: 746, endPoint y: 138, distance: 10.1
